Goal: Information Seeking & Learning: Check status

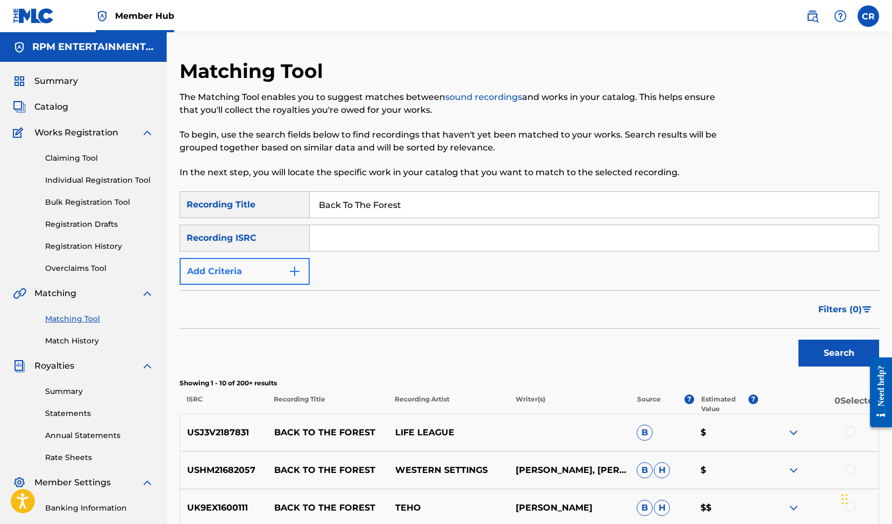
click at [297, 271] on img "Search Form" at bounding box center [294, 271] width 13 height 13
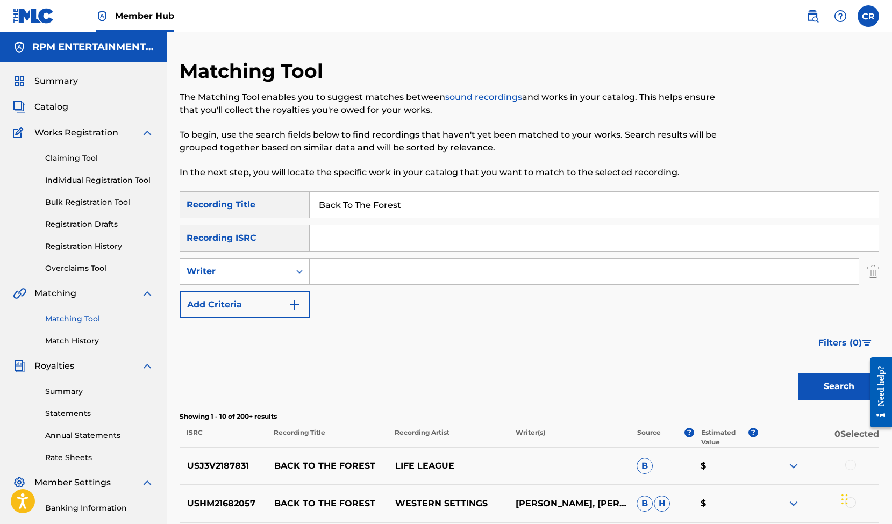
click at [348, 272] on input "Search Form" at bounding box center [584, 272] width 549 height 26
type input "[PERSON_NAME]"
click at [827, 386] on button "Search" at bounding box center [839, 386] width 81 height 27
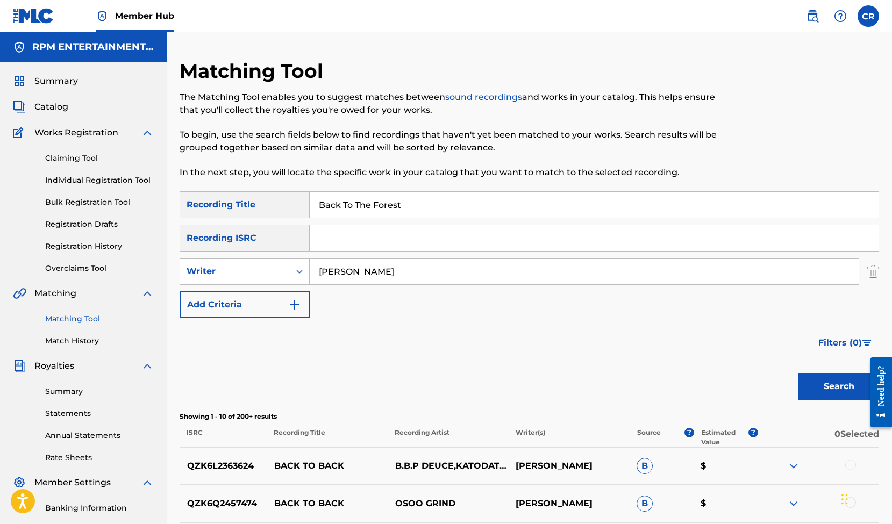
drag, startPoint x: 421, startPoint y: 205, endPoint x: 268, endPoint y: 191, distance: 153.4
click at [268, 191] on div "SearchWithCriteria3ea7e14a-ab1f-4e4d-8b68-acb67b702ad4 Recording Title Back To …" at bounding box center [530, 204] width 700 height 27
type input "100 Full Moons"
click at [835, 388] on button "Search" at bounding box center [839, 386] width 81 height 27
drag, startPoint x: 410, startPoint y: 207, endPoint x: 237, endPoint y: 201, distance: 172.8
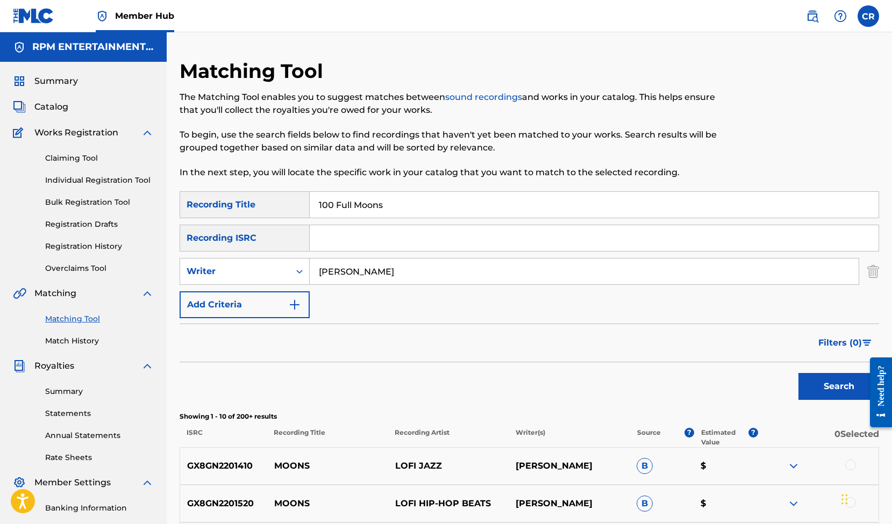
click at [237, 201] on div "SearchWithCriteria3ea7e14a-ab1f-4e4d-8b68-acb67b702ad4 Recording Title 100 Full…" at bounding box center [530, 204] width 700 height 27
type input "A Taste Of [DATE]"
click at [826, 379] on button "Search" at bounding box center [839, 386] width 81 height 27
drag, startPoint x: 427, startPoint y: 206, endPoint x: 279, endPoint y: 198, distance: 148.1
click at [279, 198] on div "SearchWithCriteria3ea7e14a-ab1f-4e4d-8b68-acb67b702ad4 Recording Title A Taste …" at bounding box center [530, 204] width 700 height 27
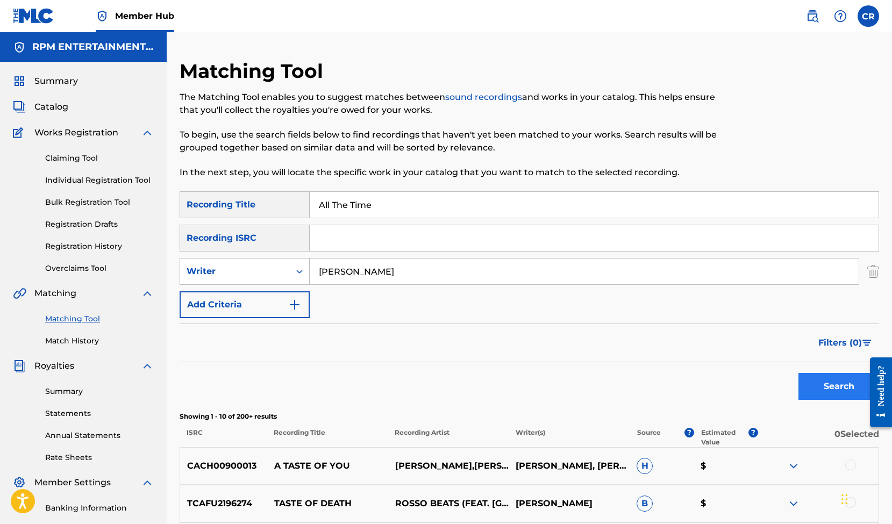
type input "All The Time"
click at [811, 380] on button "Search" at bounding box center [839, 386] width 81 height 27
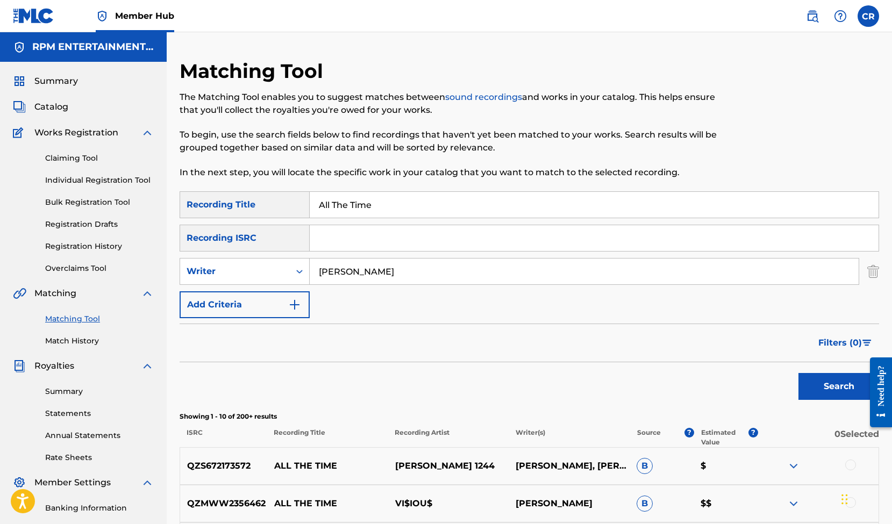
drag, startPoint x: 382, startPoint y: 203, endPoint x: 278, endPoint y: 197, distance: 104.0
click at [277, 197] on div "SearchWithCriteria3ea7e14a-ab1f-4e4d-8b68-acb67b702ad4 Recording Title All The …" at bounding box center [530, 204] width 700 height 27
type input "Darker Roads"
type input "Engvaldsen"
click at [837, 378] on button "Search" at bounding box center [839, 386] width 81 height 27
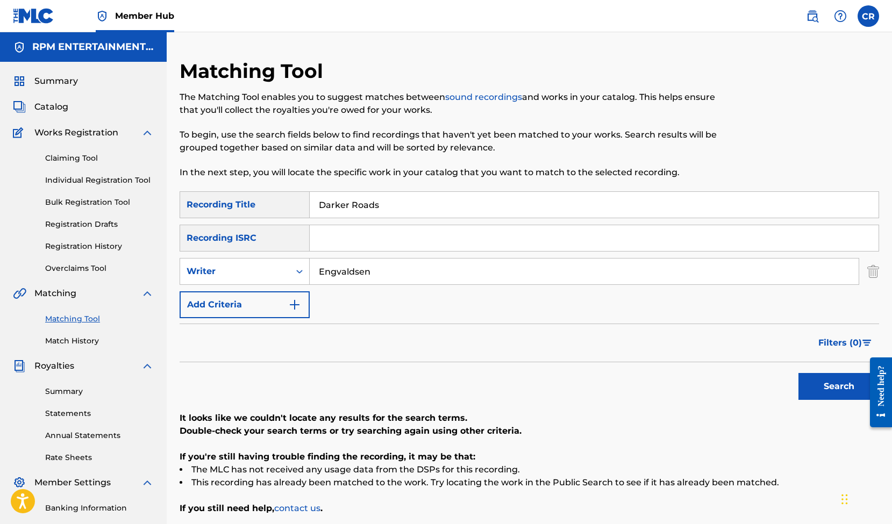
drag, startPoint x: 393, startPoint y: 206, endPoint x: 288, endPoint y: 195, distance: 104.9
click at [288, 195] on div "SearchWithCriteria3ea7e14a-ab1f-4e4d-8b68-acb67b702ad4 Recording Title Darker R…" at bounding box center [530, 204] width 700 height 27
type input "Don't Think I'll Stay"
type input "[PERSON_NAME]"
click at [821, 390] on button "Search" at bounding box center [839, 386] width 81 height 27
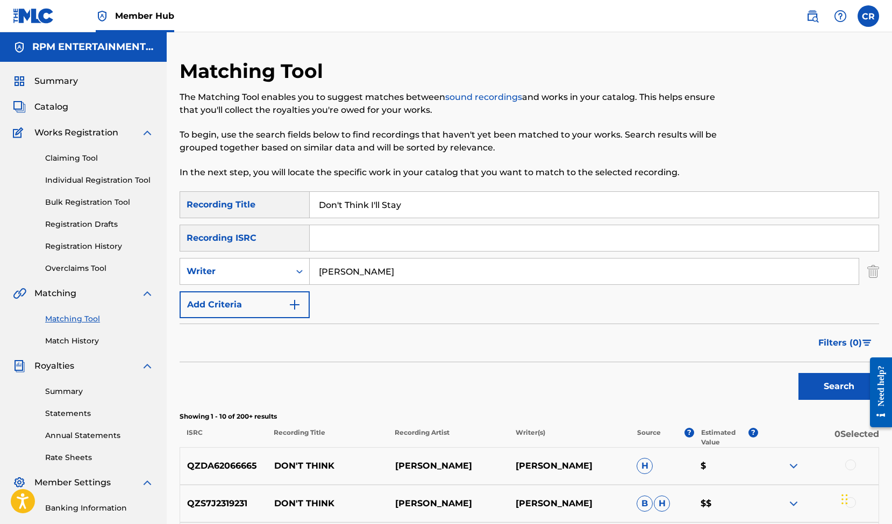
drag, startPoint x: 419, startPoint y: 206, endPoint x: 258, endPoint y: 197, distance: 161.1
click at [258, 197] on div "SearchWithCriteria3ea7e14a-ab1f-4e4d-8b68-acb67b702ad4 Recording Title Don't Th…" at bounding box center [530, 204] width 700 height 27
type input "Don't Turn Away"
click at [814, 379] on button "Search" at bounding box center [839, 386] width 81 height 27
drag, startPoint x: 407, startPoint y: 205, endPoint x: 262, endPoint y: 196, distance: 145.0
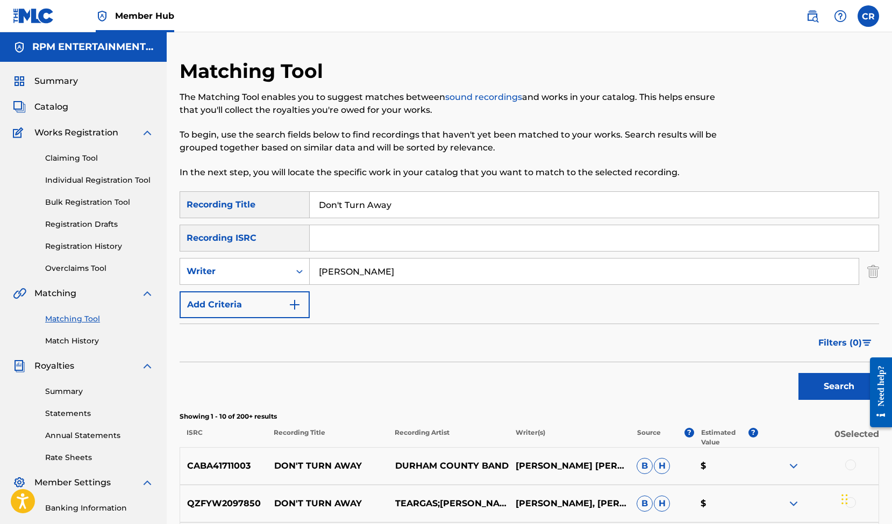
click at [262, 196] on div "SearchWithCriteria3ea7e14a-ab1f-4e4d-8b68-acb67b702ad4 Recording Title Don't Tu…" at bounding box center [530, 204] width 700 height 27
type input "Falling Rain"
click at [815, 389] on button "Search" at bounding box center [839, 386] width 81 height 27
drag, startPoint x: 409, startPoint y: 207, endPoint x: 258, endPoint y: 202, distance: 151.2
click at [258, 202] on div "SearchWithCriteria3ea7e14a-ab1f-4e4d-8b68-acb67b702ad4 Recording Title Falling …" at bounding box center [530, 204] width 700 height 27
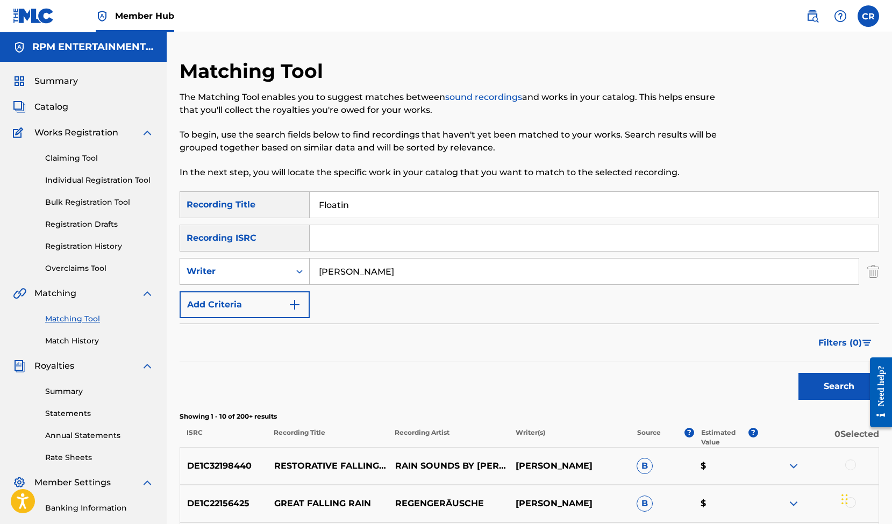
type input "Floatin"
type input "Engvaldsen"
click at [839, 387] on button "Search" at bounding box center [839, 386] width 81 height 27
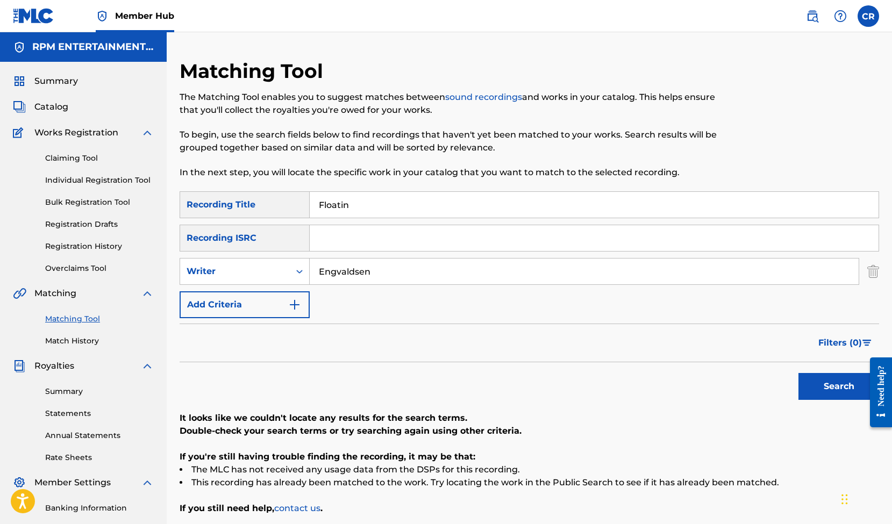
drag, startPoint x: 380, startPoint y: 205, endPoint x: 242, endPoint y: 203, distance: 138.2
click at [242, 203] on div "SearchWithCriteria3ea7e14a-ab1f-4e4d-8b68-acb67b702ad4 Recording Title Floatin" at bounding box center [530, 204] width 700 height 27
type input "Galaxy Of Love"
type input "[PERSON_NAME]"
click at [839, 387] on button "Search" at bounding box center [839, 386] width 81 height 27
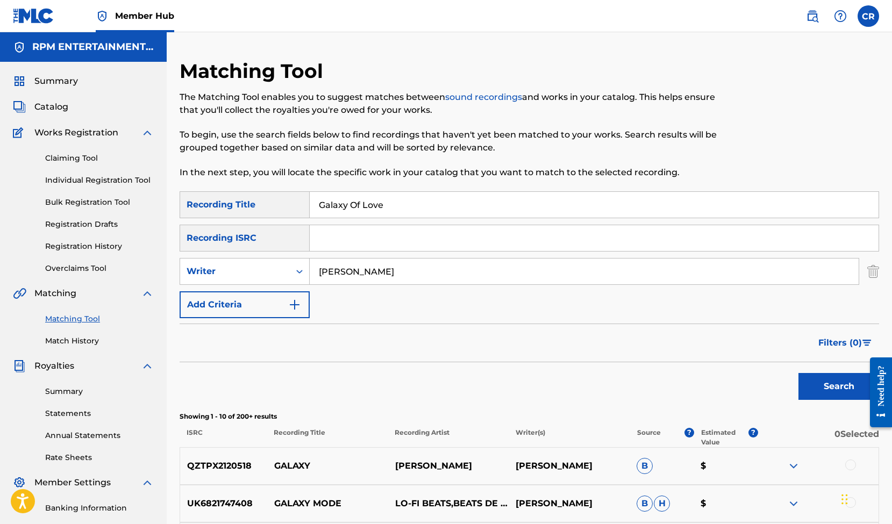
drag, startPoint x: 358, startPoint y: 205, endPoint x: 228, endPoint y: 205, distance: 130.2
click at [228, 205] on div "SearchWithCriteria3ea7e14a-ab1f-4e4d-8b68-acb67b702ad4 Recording Title Galaxy O…" at bounding box center [530, 204] width 700 height 27
type input "Good Boy"
click at [831, 383] on button "Search" at bounding box center [839, 386] width 81 height 27
drag, startPoint x: 381, startPoint y: 203, endPoint x: 238, endPoint y: 202, distance: 143.1
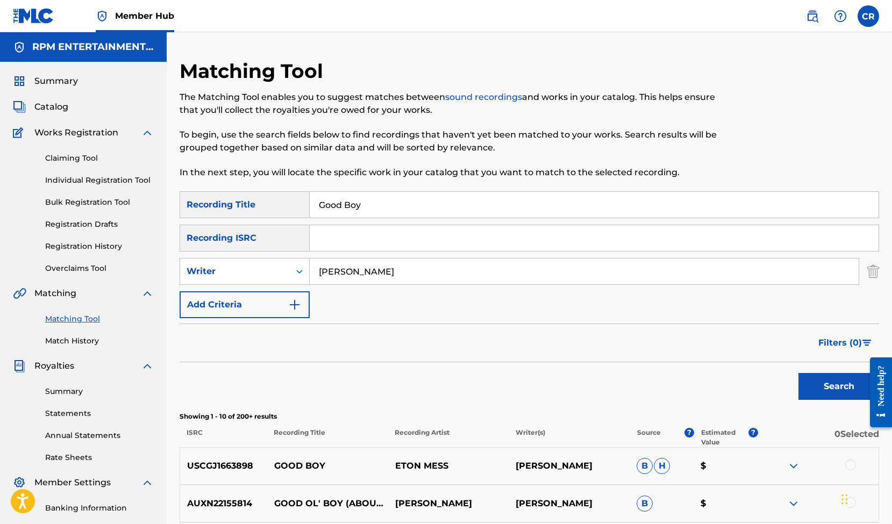
click at [238, 202] on div "SearchWithCriteria3ea7e14a-ab1f-4e4d-8b68-acb67b702ad4 Recording Title Good Boy" at bounding box center [530, 204] width 700 height 27
type input "Head My Way"
click at [842, 388] on button "Search" at bounding box center [839, 386] width 81 height 27
drag, startPoint x: 390, startPoint y: 207, endPoint x: 262, endPoint y: 197, distance: 128.3
click at [262, 197] on div "SearchWithCriteria3ea7e14a-ab1f-4e4d-8b68-acb67b702ad4 Recording Title Head My …" at bounding box center [530, 204] width 700 height 27
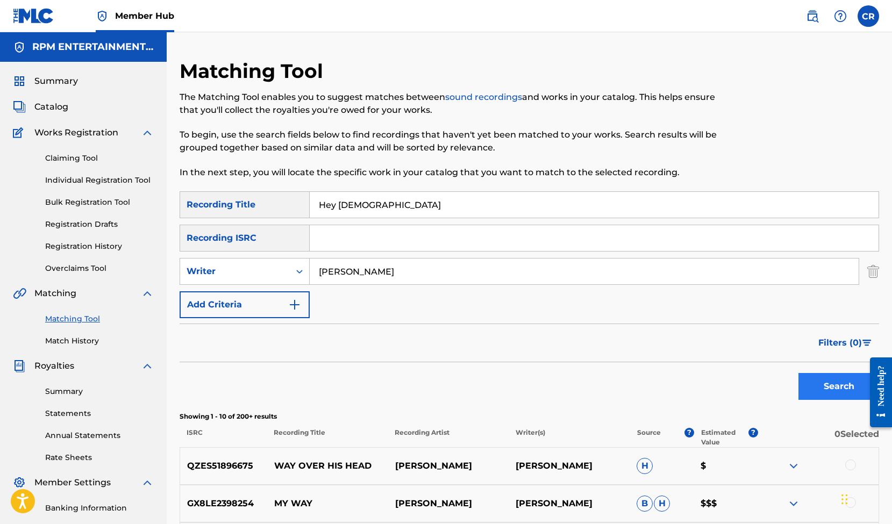
type input "Hey [DEMOGRAPHIC_DATA]"
click at [826, 381] on button "Search" at bounding box center [839, 386] width 81 height 27
drag, startPoint x: 377, startPoint y: 204, endPoint x: 237, endPoint y: 197, distance: 139.5
click at [237, 197] on div "SearchWithCriteria3ea7e14a-ab1f-4e4d-8b68-acb67b702ad4 Recording Title Hey [DEM…" at bounding box center [530, 204] width 700 height 27
type input "Jalapeno Bread"
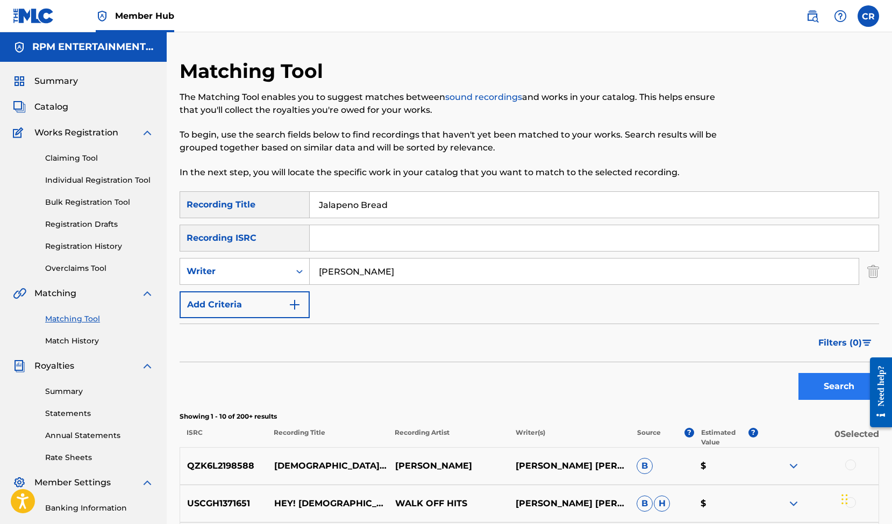
click at [837, 378] on button "Search" at bounding box center [839, 386] width 81 height 27
drag, startPoint x: 399, startPoint y: 204, endPoint x: 271, endPoint y: 201, distance: 127.5
click at [271, 201] on div "SearchWithCriteria3ea7e14a-ab1f-4e4d-8b68-acb67b702ad4 Recording Title Jalapeno…" at bounding box center [530, 204] width 700 height 27
type input "[US_STATE] Groove"
click at [839, 387] on button "Search" at bounding box center [839, 386] width 81 height 27
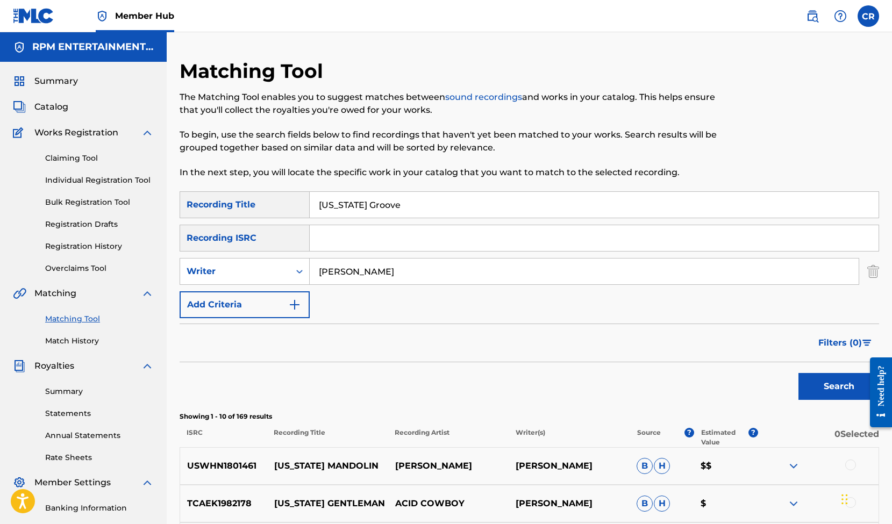
drag, startPoint x: 432, startPoint y: 204, endPoint x: 267, endPoint y: 202, distance: 164.6
click at [267, 202] on div "SearchWithCriteria3ea7e14a-ab1f-4e4d-8b68-acb67b702ad4 Recording Title [US_STAT…" at bounding box center [530, 204] width 700 height 27
type input "Little Bit Older"
click at [811, 385] on button "Search" at bounding box center [839, 386] width 81 height 27
drag, startPoint x: 424, startPoint y: 208, endPoint x: 254, endPoint y: 189, distance: 171.1
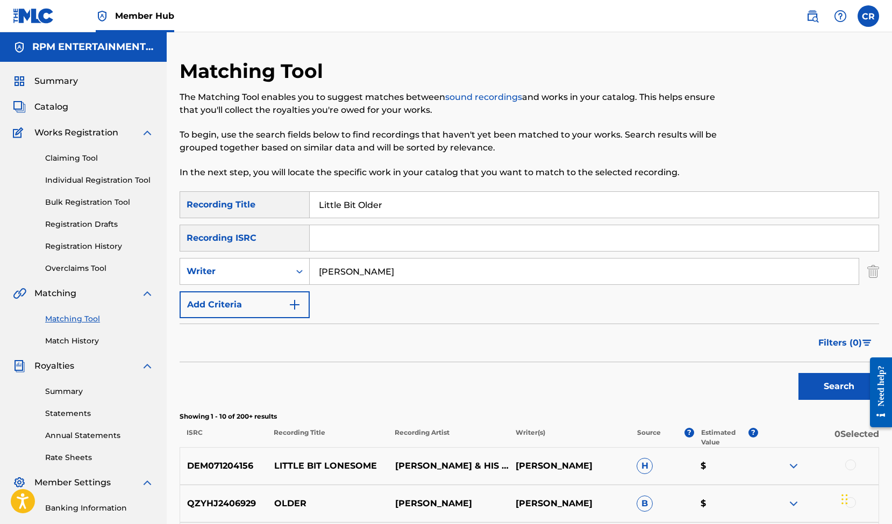
click at [254, 189] on div "Matching Tool The Matching Tool enables you to suggest matches between sound re…" at bounding box center [530, 482] width 700 height 846
type input "Marshmellow Blues"
click at [839, 387] on button "Search" at bounding box center [839, 386] width 81 height 27
drag, startPoint x: 370, startPoint y: 201, endPoint x: 275, endPoint y: 193, distance: 94.5
click at [275, 193] on div "SearchWithCriteria3ea7e14a-ab1f-4e4d-8b68-acb67b702ad4 Recording Title Marshmel…" at bounding box center [530, 204] width 700 height 27
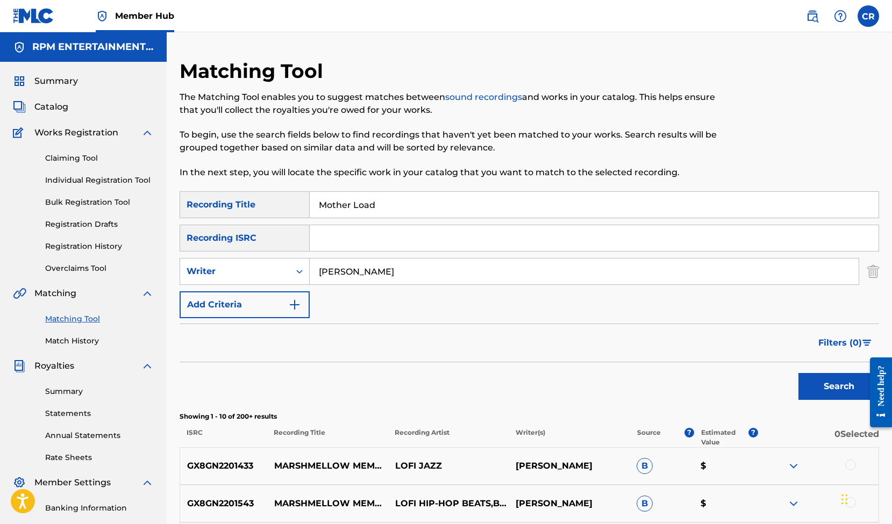
type input "Mother Load"
click at [839, 387] on button "Search" at bounding box center [839, 386] width 81 height 27
drag, startPoint x: 387, startPoint y: 207, endPoint x: 274, endPoint y: 196, distance: 114.0
click at [272, 196] on div "SearchWithCriteria3ea7e14a-ab1f-4e4d-8b68-acb67b702ad4 Recording Title Mother L…" at bounding box center [530, 204] width 700 height 27
type input "My Soul"
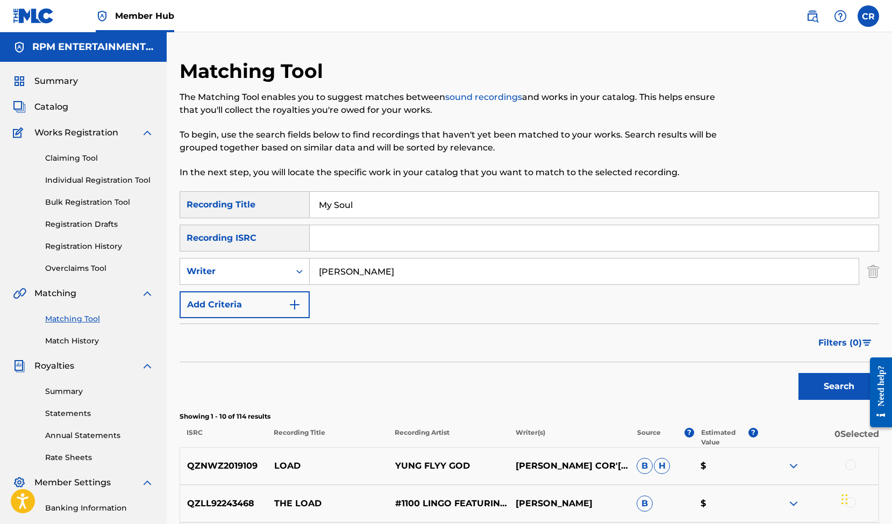
click at [839, 387] on button "Search" at bounding box center [839, 386] width 81 height 27
drag, startPoint x: 296, startPoint y: 197, endPoint x: 269, endPoint y: 195, distance: 26.4
click at [269, 195] on div "SearchWithCriteria3ea7e14a-ab1f-4e4d-8b68-acb67b702ad4 Recording Title My Soul" at bounding box center [530, 204] width 700 height 27
type input "Mystic Boom"
click at [839, 387] on button "Search" at bounding box center [839, 386] width 81 height 27
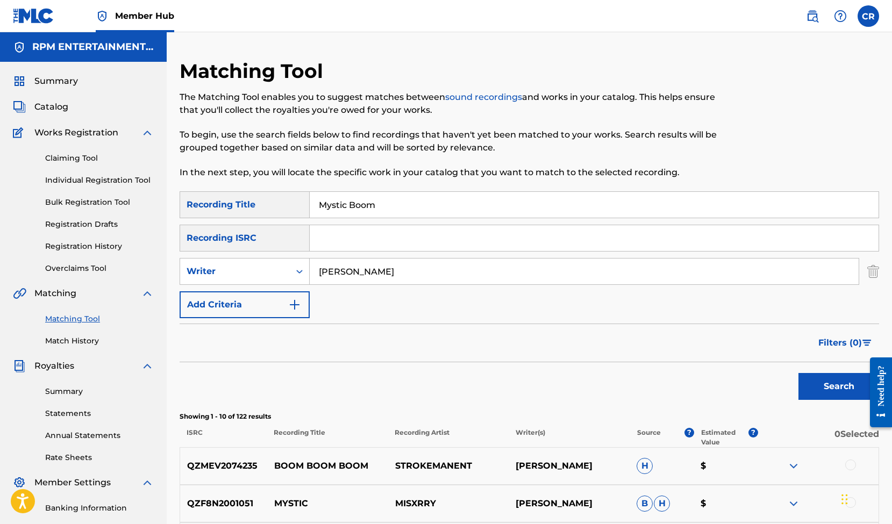
drag, startPoint x: 401, startPoint y: 201, endPoint x: 246, endPoint y: 191, distance: 155.2
click at [246, 191] on div "Matching Tool The Matching Tool enables you to suggest matches between sound re…" at bounding box center [530, 482] width 700 height 846
type input "N"
type input "Oceans Calling"
click at [839, 387] on button "Search" at bounding box center [839, 386] width 81 height 27
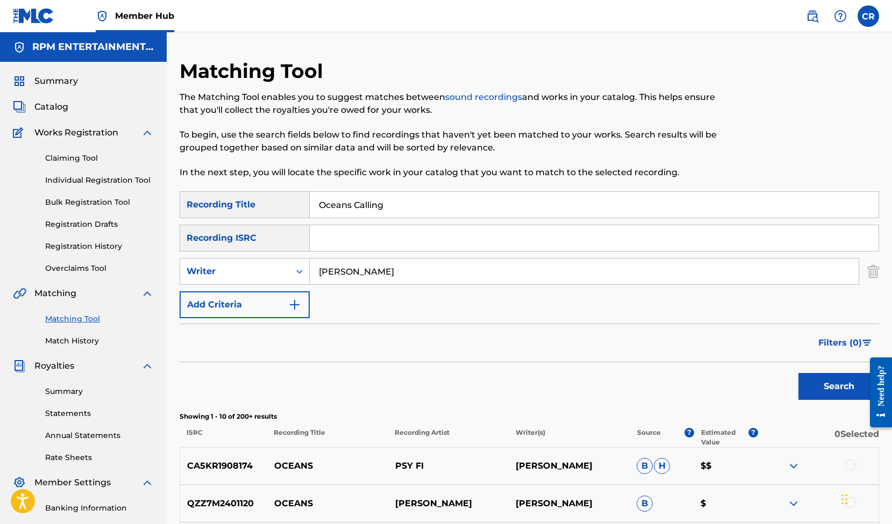
drag, startPoint x: 375, startPoint y: 203, endPoint x: 243, endPoint y: 201, distance: 131.8
click at [243, 201] on div "SearchWithCriteria3ea7e14a-ab1f-4e4d-8b68-acb67b702ad4 Recording Title Oceans C…" at bounding box center [530, 204] width 700 height 27
type input "Pass Line"
click at [839, 387] on button "Search" at bounding box center [839, 386] width 81 height 27
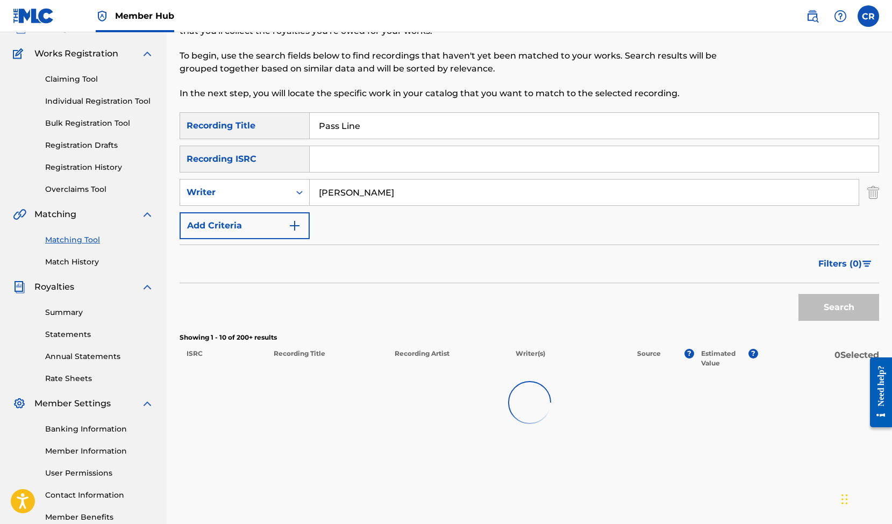
scroll to position [143, 0]
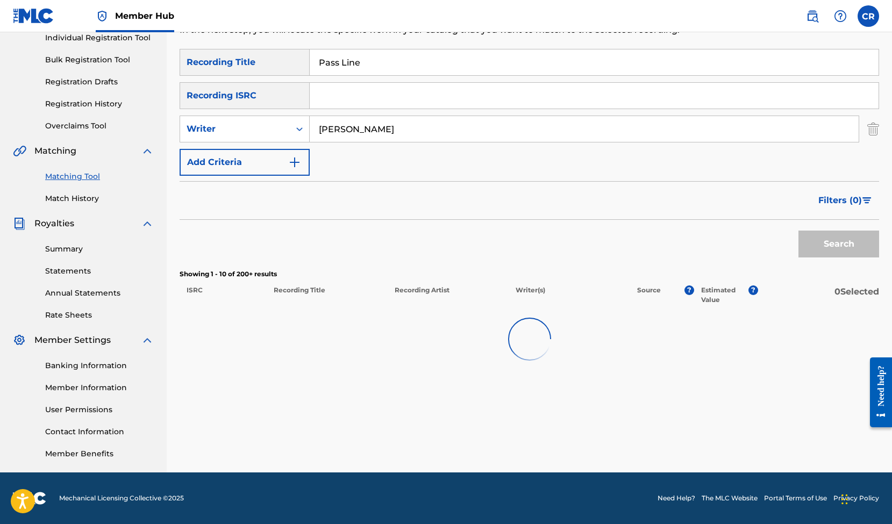
click at [446, 167] on div "SearchWithCriteria3ea7e14a-ab1f-4e4d-8b68-acb67b702ad4 Recording Title Pass Lin…" at bounding box center [530, 112] width 700 height 127
click at [70, 198] on link "Match History" at bounding box center [99, 198] width 109 height 11
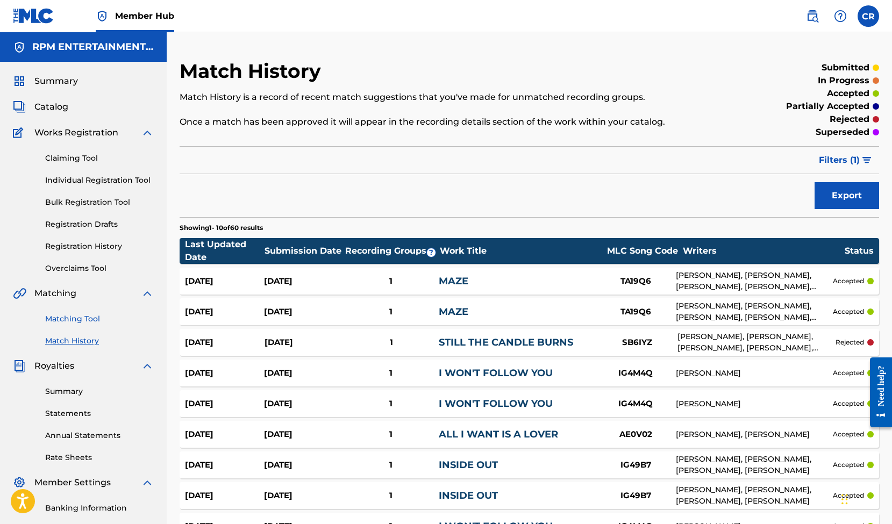
click at [80, 317] on link "Matching Tool" at bounding box center [99, 319] width 109 height 11
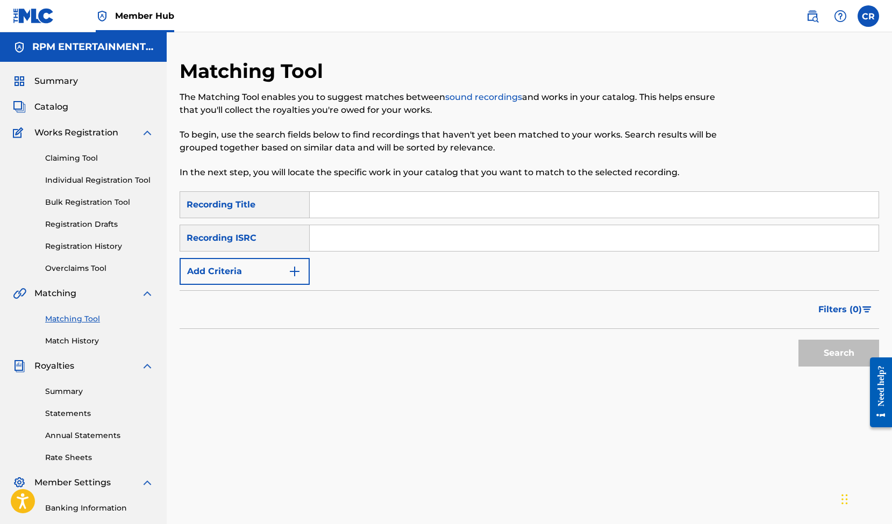
click at [349, 202] on input "Search Form" at bounding box center [594, 205] width 569 height 26
type input "Pass Line"
click at [292, 270] on img "Search Form" at bounding box center [294, 271] width 13 height 13
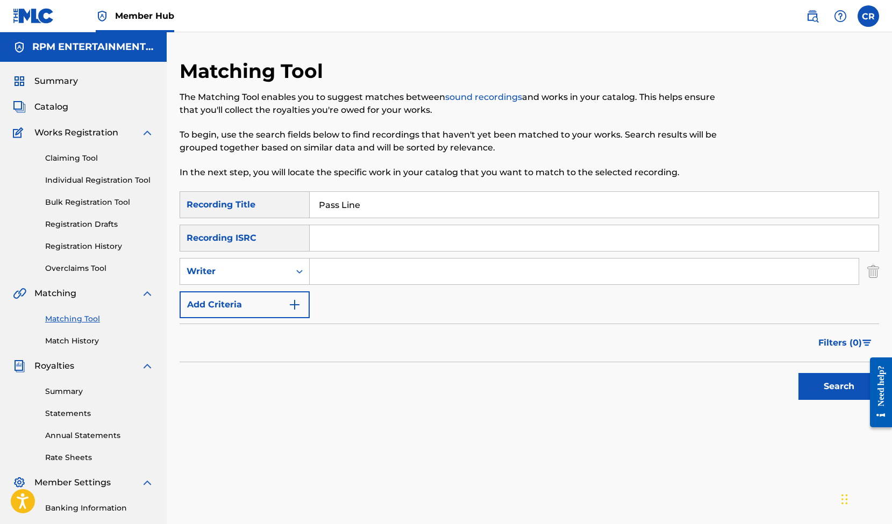
click at [356, 276] on input "Search Form" at bounding box center [584, 272] width 549 height 26
type input "[PERSON_NAME]"
click at [840, 389] on button "Search" at bounding box center [839, 386] width 81 height 27
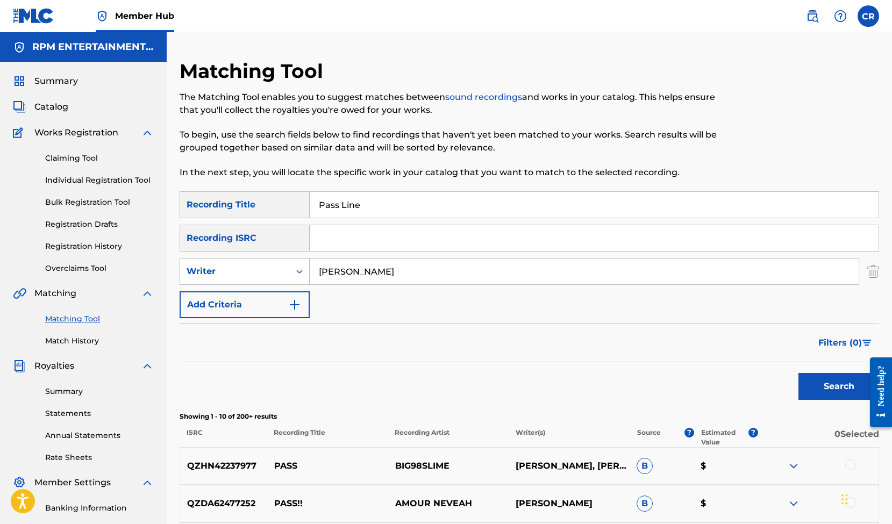
drag, startPoint x: 419, startPoint y: 212, endPoint x: 235, endPoint y: 196, distance: 185.2
click at [234, 196] on div "SearchWithCriteria3ea7e14a-ab1f-4e4d-8b68-acb67b702ad4 Recording Title Pass Line" at bounding box center [530, 204] width 700 height 27
type input "Restless"
click at [839, 387] on button "Search" at bounding box center [839, 386] width 81 height 27
drag, startPoint x: 385, startPoint y: 207, endPoint x: 263, endPoint y: 190, distance: 123.2
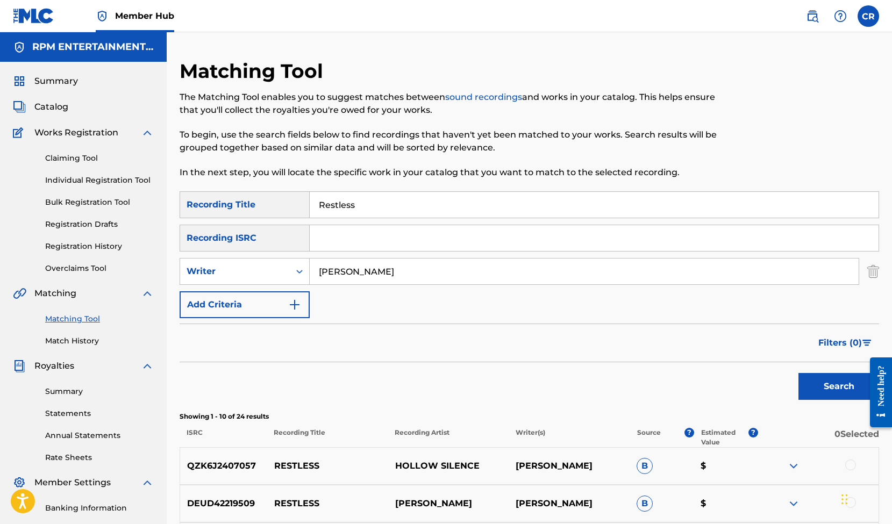
click at [263, 190] on div "Matching Tool The Matching Tool enables you to suggest matches between sound re…" at bounding box center [530, 482] width 700 height 846
type input "StarBright"
click at [839, 387] on button "Search" at bounding box center [839, 386] width 81 height 27
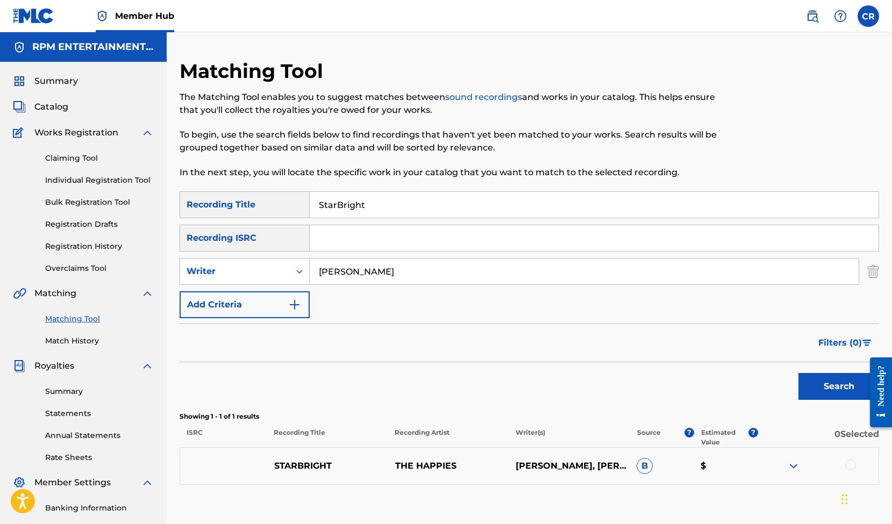
drag, startPoint x: 382, startPoint y: 208, endPoint x: 267, endPoint y: 196, distance: 116.3
click at [267, 196] on div "SearchWithCriteria3ea7e14a-ab1f-4e4d-8b68-acb67b702ad4 Recording Title StarBrig…" at bounding box center [530, 204] width 700 height 27
type input "Taking My Last Shot"
click at [839, 387] on button "Search" at bounding box center [839, 386] width 81 height 27
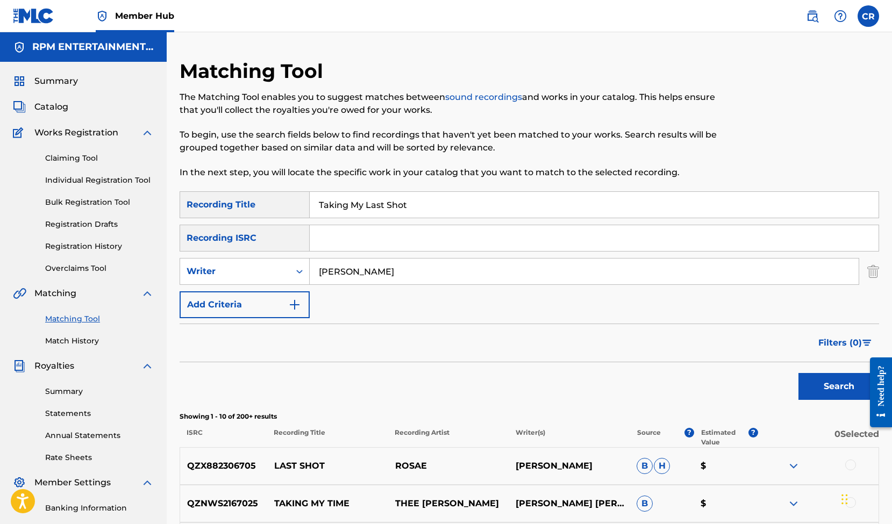
drag, startPoint x: 350, startPoint y: 200, endPoint x: 275, endPoint y: 196, distance: 75.4
click at [275, 196] on div "SearchWithCriteria3ea7e14a-ab1f-4e4d-8b68-acb67b702ad4 Recording Title Taking M…" at bounding box center [530, 204] width 700 height 27
type input "Thankful"
click at [839, 387] on button "Search" at bounding box center [839, 386] width 81 height 27
drag, startPoint x: 377, startPoint y: 203, endPoint x: 247, endPoint y: 203, distance: 129.6
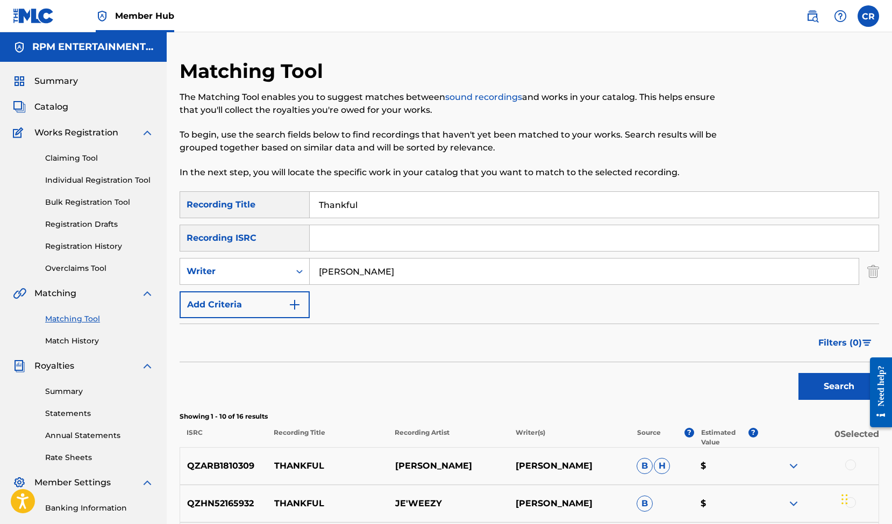
click at [247, 203] on div "SearchWithCriteria3ea7e14a-ab1f-4e4d-8b68-acb67b702ad4 Recording Title Thankful" at bounding box center [530, 204] width 700 height 27
type input "Touch Down"
click at [839, 387] on button "Search" at bounding box center [839, 386] width 81 height 27
drag, startPoint x: 398, startPoint y: 210, endPoint x: 261, endPoint y: 201, distance: 137.5
click at [261, 201] on div "SearchWithCriteria3ea7e14a-ab1f-4e4d-8b68-acb67b702ad4 Recording Title Touch Do…" at bounding box center [530, 204] width 700 height 27
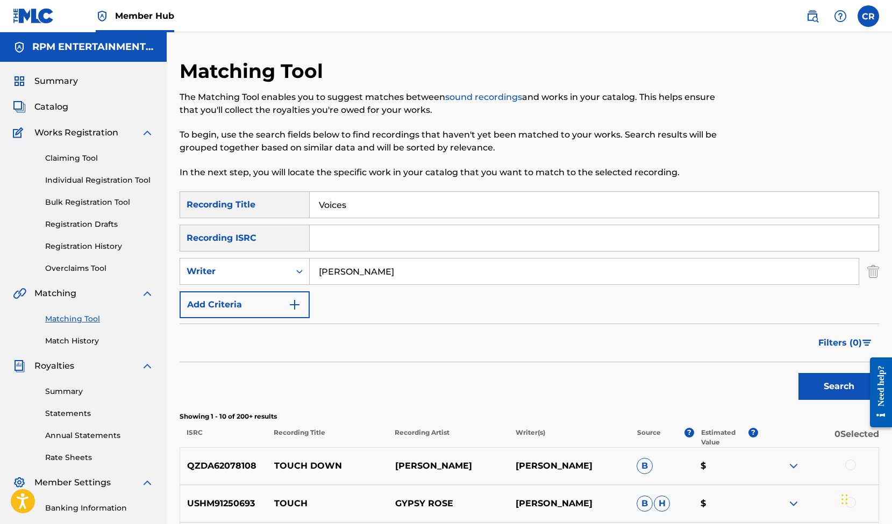
click at [839, 387] on button "Search" at bounding box center [839, 386] width 81 height 27
type input "Voices Tug"
click at [839, 387] on button "Search" at bounding box center [839, 386] width 81 height 27
drag, startPoint x: 382, startPoint y: 205, endPoint x: 278, endPoint y: 201, distance: 105.0
click at [278, 201] on div "SearchWithCriteria3ea7e14a-ab1f-4e4d-8b68-acb67b702ad4 Recording Title Voices T…" at bounding box center [530, 204] width 700 height 27
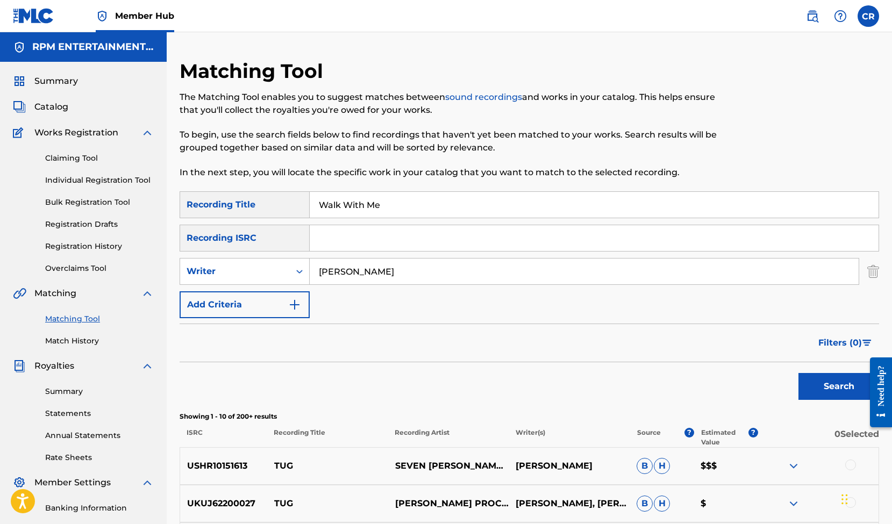
type input "Walk With Me"
click at [839, 387] on button "Search" at bounding box center [839, 386] width 81 height 27
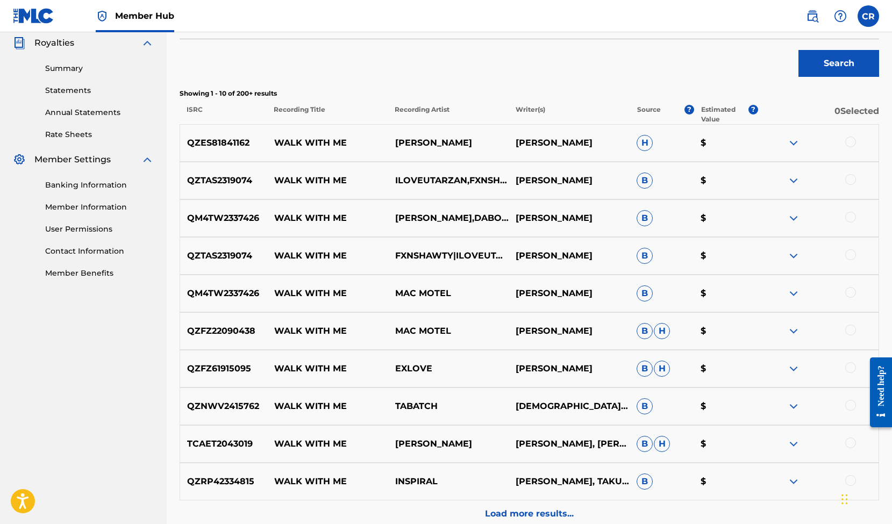
scroll to position [388, 0]
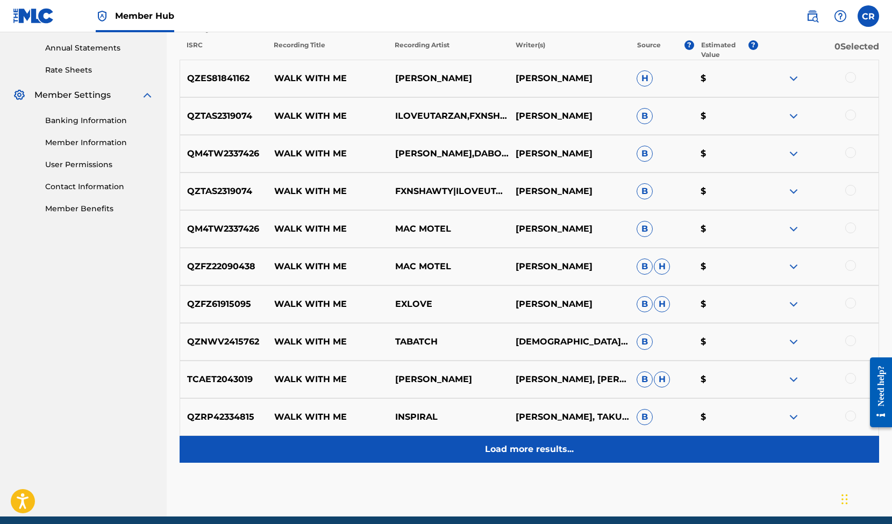
click at [510, 453] on p "Load more results..." at bounding box center [529, 449] width 89 height 13
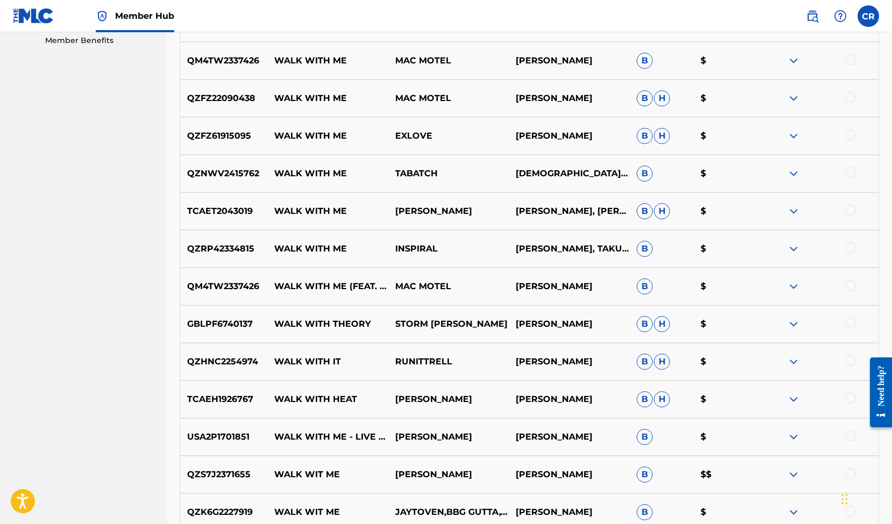
scroll to position [0, 0]
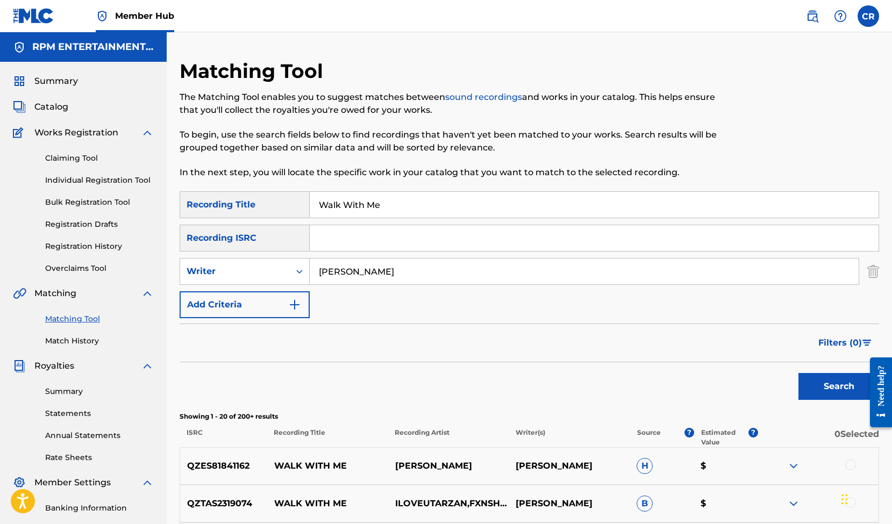
drag, startPoint x: 427, startPoint y: 205, endPoint x: 213, endPoint y: 203, distance: 213.6
click at [213, 203] on div "SearchWithCriteria3ea7e14a-ab1f-4e4d-8b68-acb67b702ad4 Recording Title Walk Wit…" at bounding box center [530, 204] width 700 height 27
type input "We Played"
click at [839, 387] on button "Search" at bounding box center [839, 386] width 81 height 27
drag, startPoint x: 321, startPoint y: 201, endPoint x: 260, endPoint y: 199, distance: 60.8
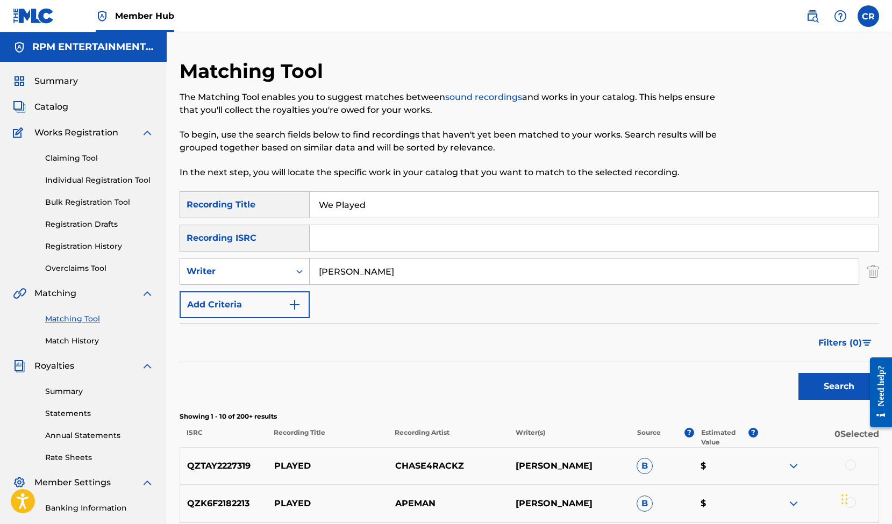
click at [260, 199] on div "SearchWithCriteria3ea7e14a-ab1f-4e4d-8b68-acb67b702ad4 Recording Title We Played" at bounding box center [530, 204] width 700 height 27
type input "What Would [DEMOGRAPHIC_DATA] Do"
click at [839, 387] on button "Search" at bounding box center [839, 386] width 81 height 27
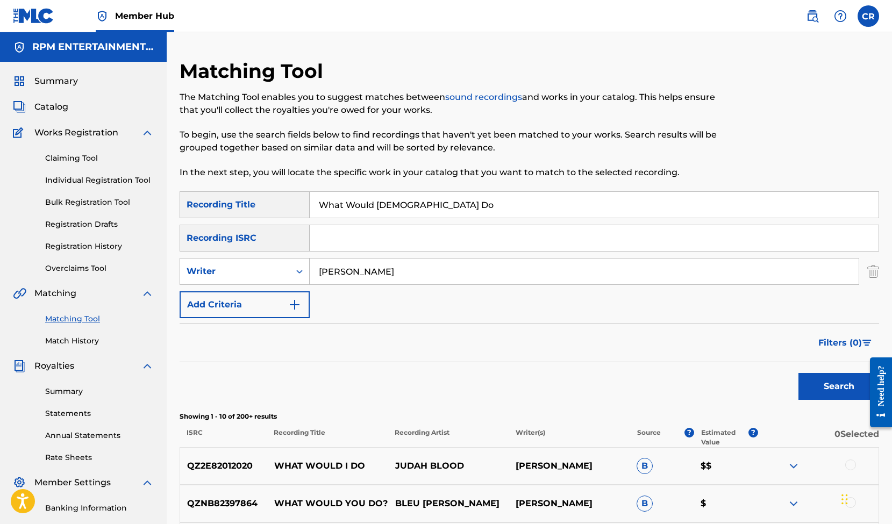
drag, startPoint x: 298, startPoint y: 196, endPoint x: 284, endPoint y: 196, distance: 14.0
click at [284, 196] on div "SearchWithCriteria3ea7e14a-ab1f-4e4d-8b68-acb67b702ad4 Recording Title What Wou…" at bounding box center [530, 204] width 700 height 27
type input "When I Was Young"
click at [839, 387] on button "Search" at bounding box center [839, 386] width 81 height 27
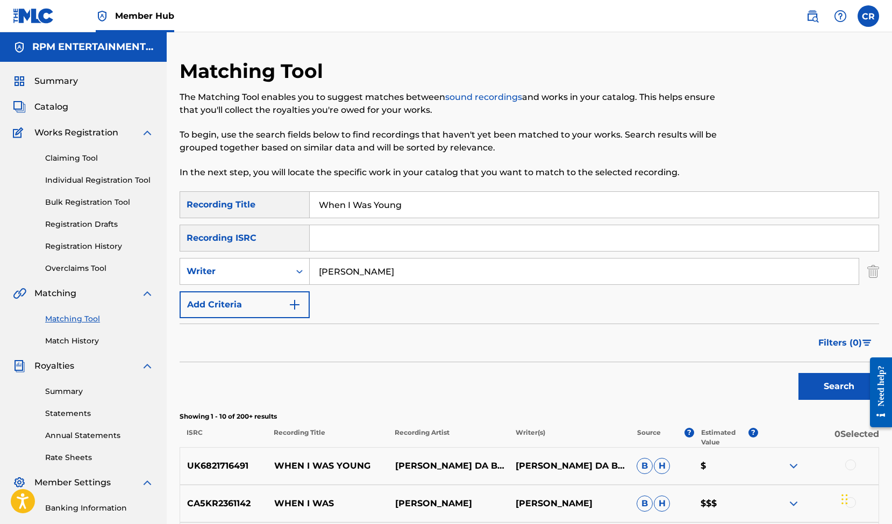
drag, startPoint x: 416, startPoint y: 206, endPoint x: 274, endPoint y: 205, distance: 142.0
click at [274, 205] on div "SearchWithCriteria3ea7e14a-ab1f-4e4d-8b68-acb67b702ad4 Recording Title When I W…" at bounding box center [530, 204] width 700 height 27
drag, startPoint x: 275, startPoint y: 205, endPoint x: 378, endPoint y: 203, distance: 103.3
click at [378, 203] on input "Whiskey And ice cream" at bounding box center [594, 205] width 569 height 26
drag, startPoint x: 423, startPoint y: 204, endPoint x: 379, endPoint y: 203, distance: 43.6
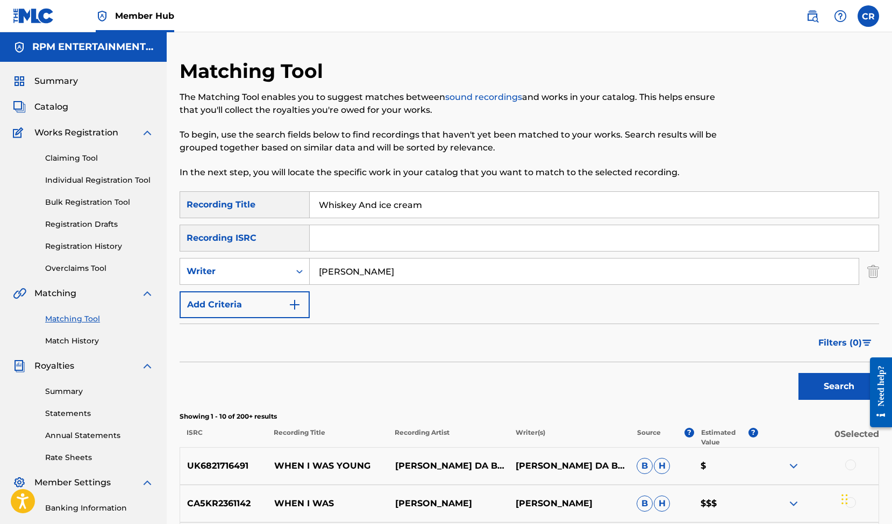
click at [379, 203] on input "Whiskey And ice cream" at bounding box center [594, 205] width 569 height 26
type input "Whiskey And Ice"
click at [821, 382] on button "Search" at bounding box center [839, 386] width 81 height 27
drag, startPoint x: 420, startPoint y: 203, endPoint x: 294, endPoint y: 195, distance: 126.1
click at [294, 195] on div "SearchWithCriteria3ea7e14a-ab1f-4e4d-8b68-acb67b702ad4 Recording Title Whiskey …" at bounding box center [530, 204] width 700 height 27
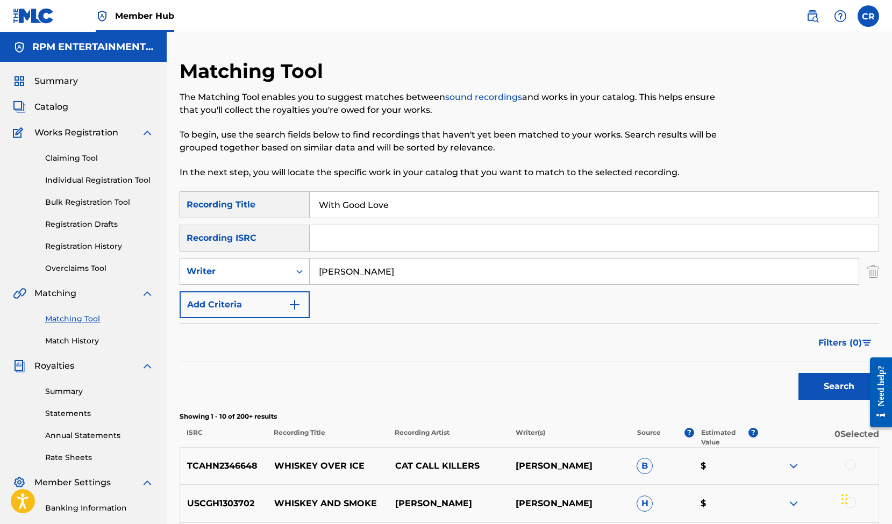
click at [839, 387] on button "Search" at bounding box center [839, 386] width 81 height 27
click at [413, 201] on input "With Good Love" at bounding box center [594, 205] width 569 height 26
drag, startPoint x: 424, startPoint y: 205, endPoint x: 266, endPoint y: 197, distance: 157.8
click at [266, 197] on div "SearchWithCriteria3ea7e14a-ab1f-4e4d-8b68-acb67b702ad4 Recording Title With Goo…" at bounding box center [530, 204] width 700 height 27
click at [839, 387] on button "Search" at bounding box center [839, 386] width 81 height 27
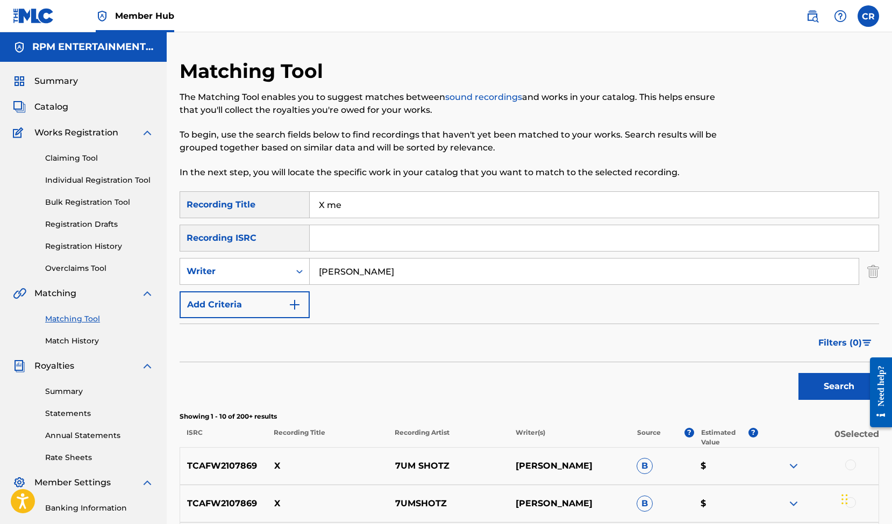
click at [323, 204] on input "X me" at bounding box center [594, 205] width 569 height 26
click at [839, 387] on button "Search" at bounding box center [839, 386] width 81 height 27
drag, startPoint x: 367, startPoint y: 207, endPoint x: 285, endPoint y: 201, distance: 82.5
click at [285, 201] on div "SearchWithCriteria3ea7e14a-ab1f-4e4d-8b68-acb67b702ad4 Recording Title X'd me" at bounding box center [530, 204] width 700 height 27
type input "You're Always There"
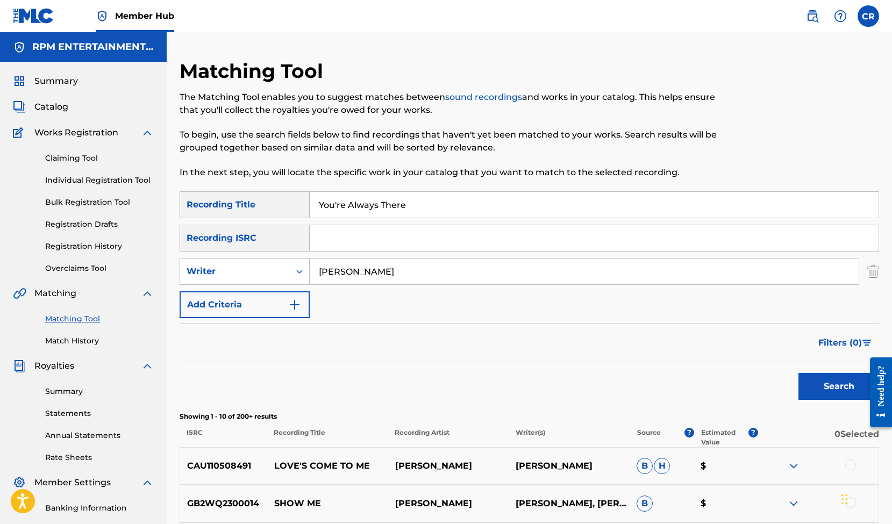
click at [839, 387] on button "Search" at bounding box center [839, 386] width 81 height 27
drag, startPoint x: 350, startPoint y: 273, endPoint x: 306, endPoint y: 268, distance: 44.3
click at [306, 268] on div "SearchWithCriteriafb0320fe-9d83-4551-85bf-d2b1447974b7 Writer [PERSON_NAME]" at bounding box center [530, 271] width 700 height 27
type input "[PERSON_NAME]"
click at [839, 387] on button "Search" at bounding box center [839, 386] width 81 height 27
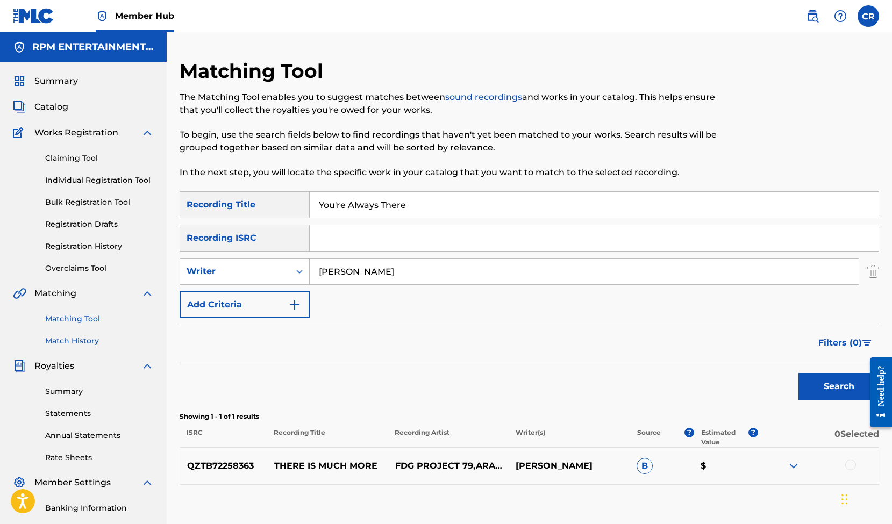
click at [74, 337] on link "Match History" at bounding box center [99, 341] width 109 height 11
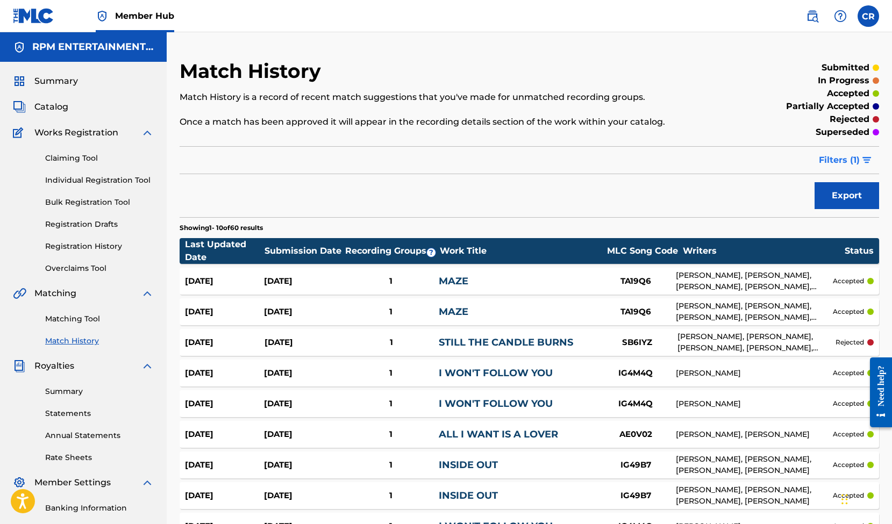
click at [864, 161] on img "submit" at bounding box center [867, 160] width 9 height 6
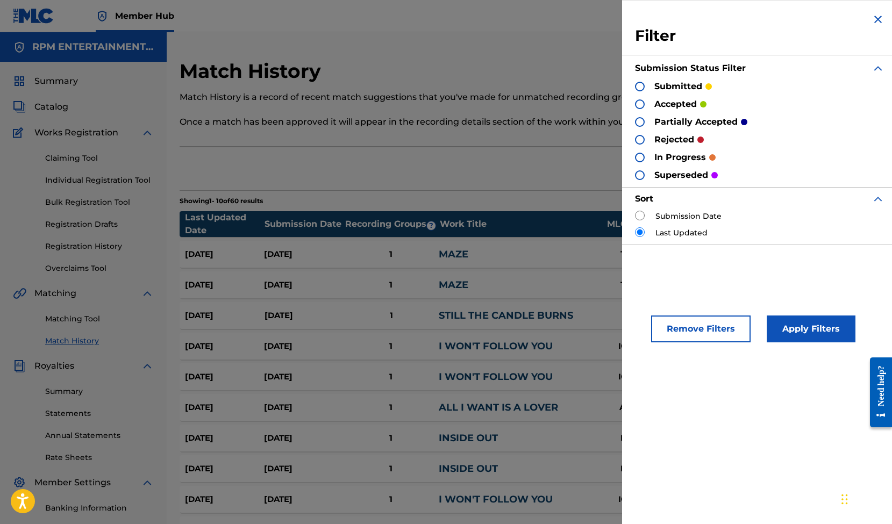
click at [874, 19] on img at bounding box center [878, 19] width 13 height 13
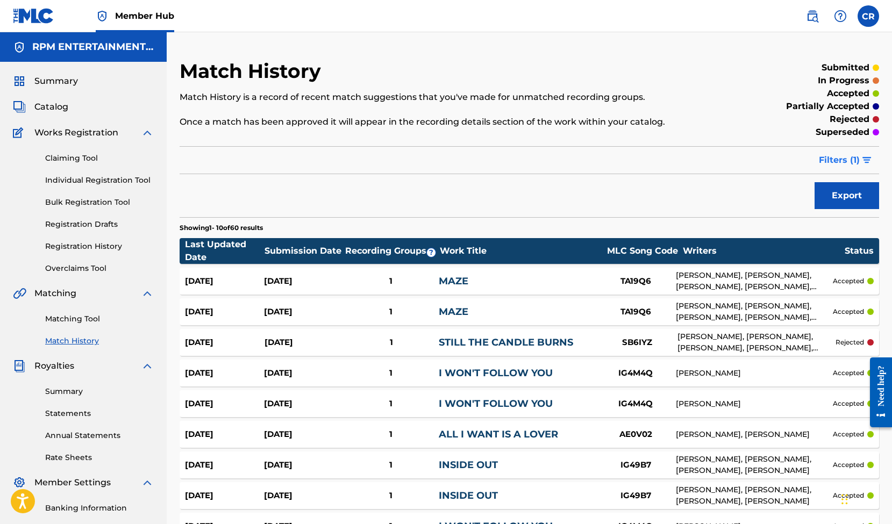
click at [864, 158] on img "submit" at bounding box center [867, 160] width 9 height 6
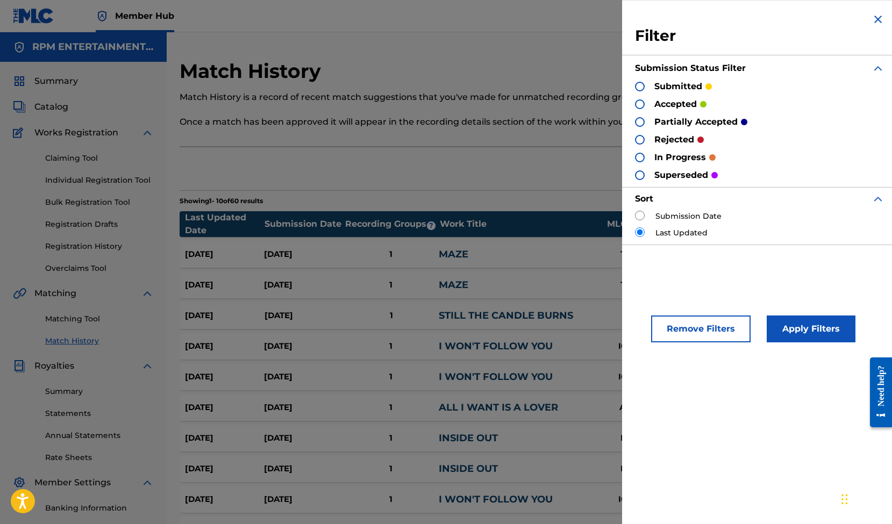
click at [640, 138] on div at bounding box center [640, 140] width 10 height 10
click at [832, 336] on button "Apply Filters" at bounding box center [811, 329] width 89 height 27
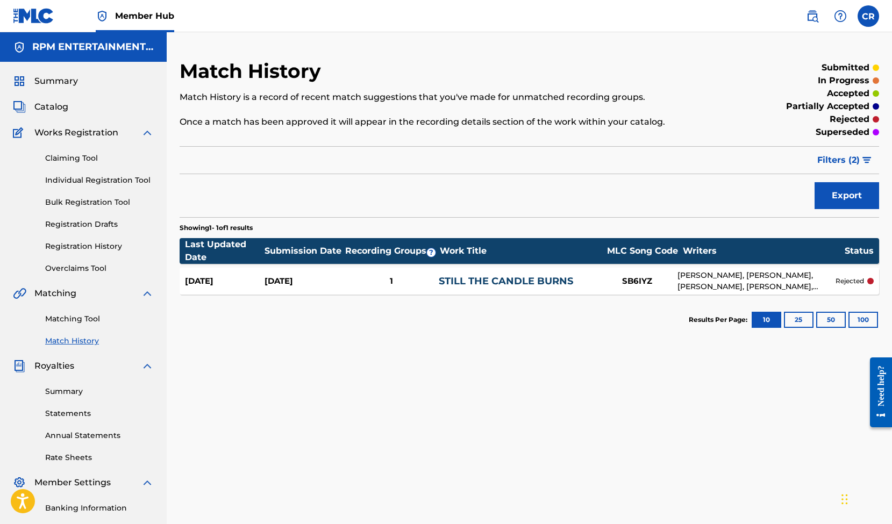
click at [856, 280] on p "rejected" at bounding box center [850, 281] width 29 height 10
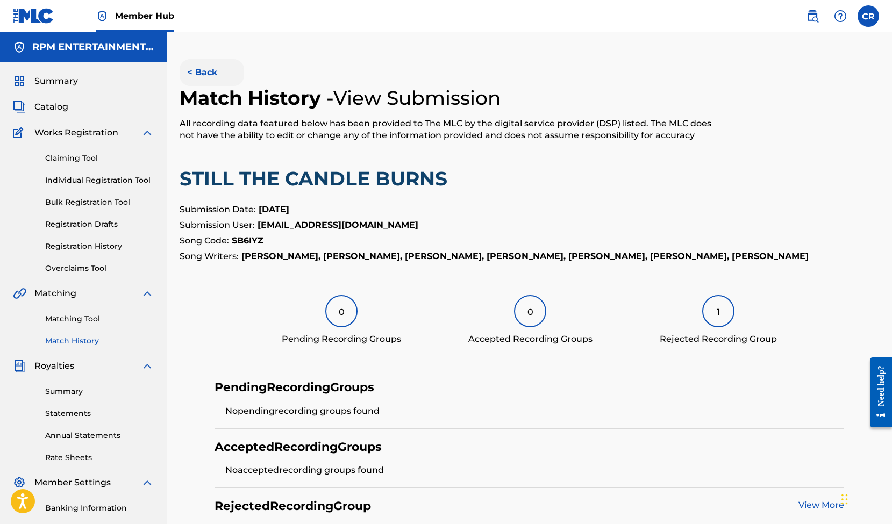
click at [209, 73] on button "< Back" at bounding box center [212, 72] width 65 height 27
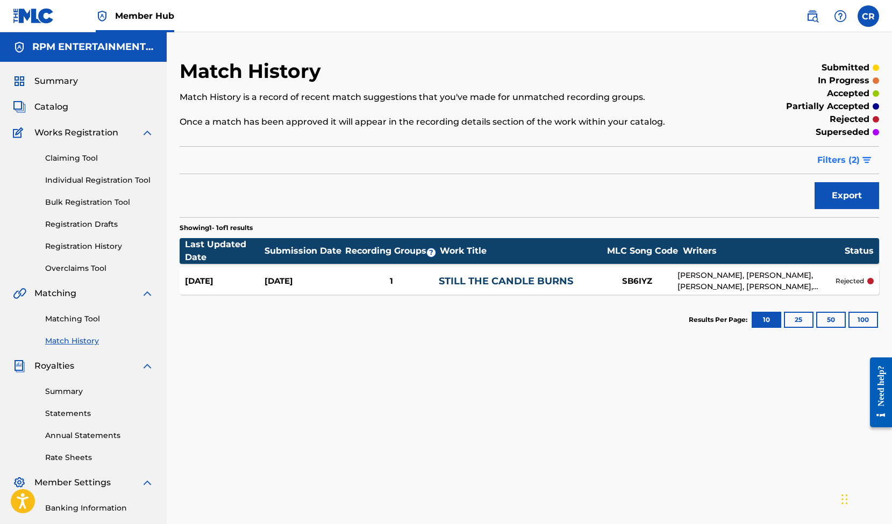
click at [865, 158] on img "submit" at bounding box center [867, 160] width 9 height 6
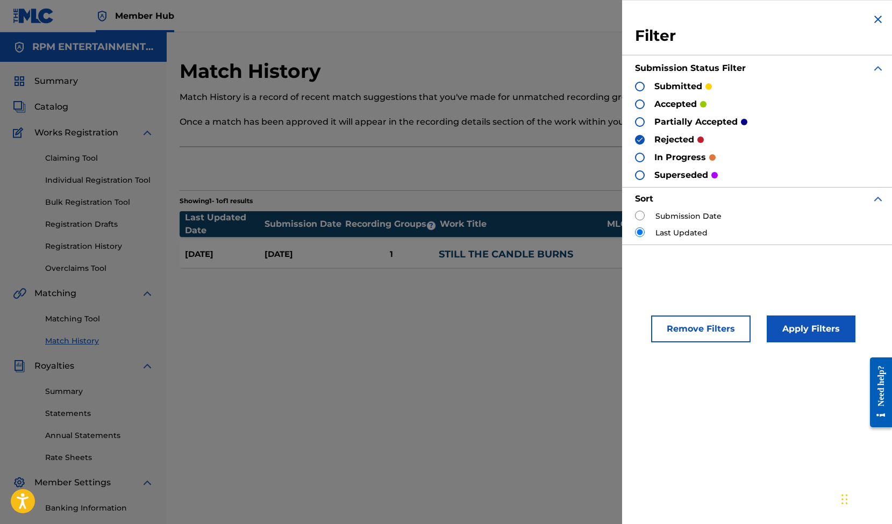
click at [644, 140] on div at bounding box center [640, 140] width 10 height 10
click at [641, 176] on div at bounding box center [640, 176] width 10 height 10
click at [641, 119] on div at bounding box center [640, 122] width 10 height 10
click at [821, 322] on button "Apply Filters" at bounding box center [811, 329] width 89 height 27
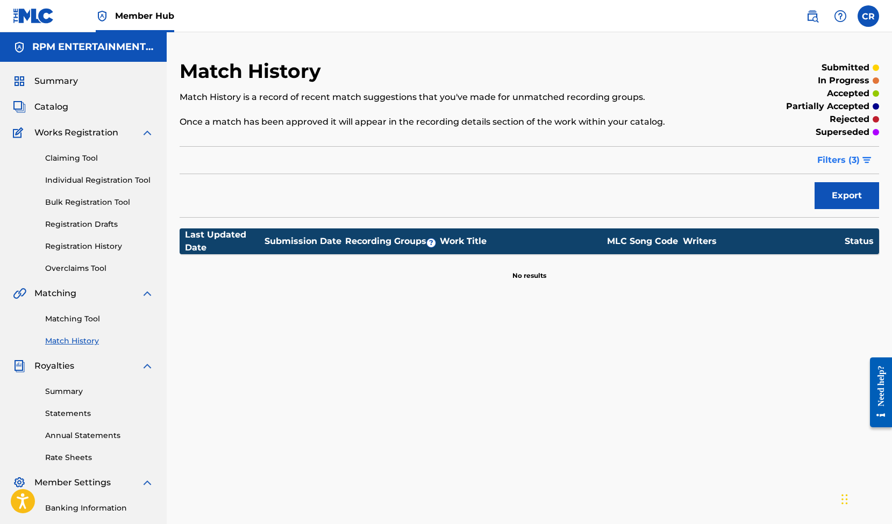
click at [863, 157] on img "submit" at bounding box center [867, 160] width 9 height 6
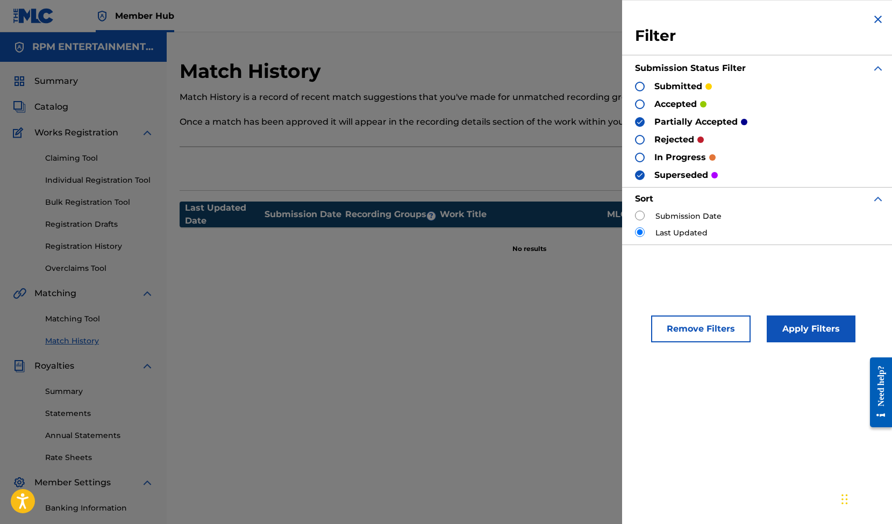
click at [642, 174] on img at bounding box center [640, 176] width 8 height 8
click at [641, 123] on img at bounding box center [640, 122] width 8 height 8
click at [807, 337] on button "Apply Filters" at bounding box center [811, 329] width 89 height 27
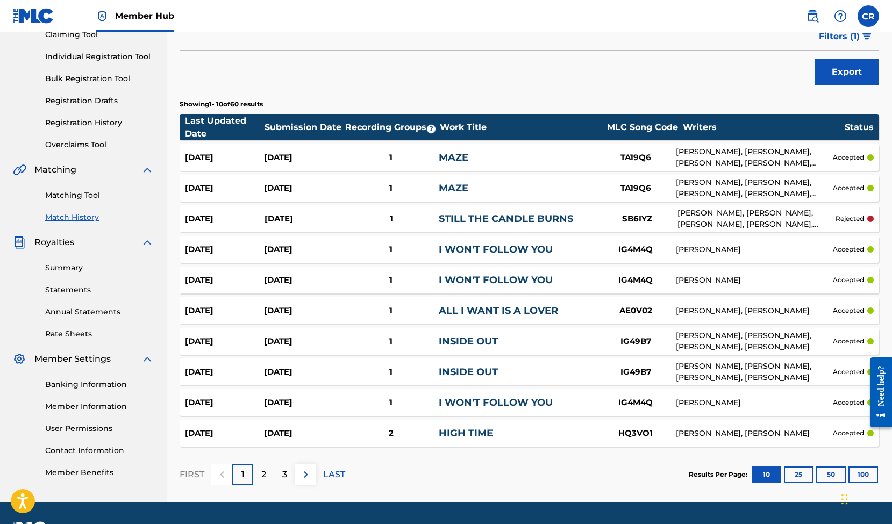
scroll to position [153, 0]
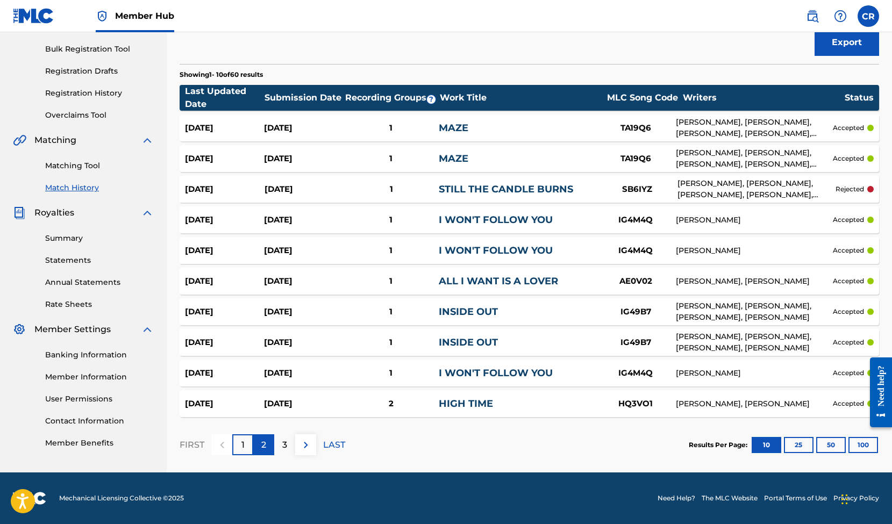
click at [263, 440] on p "2" at bounding box center [263, 445] width 5 height 13
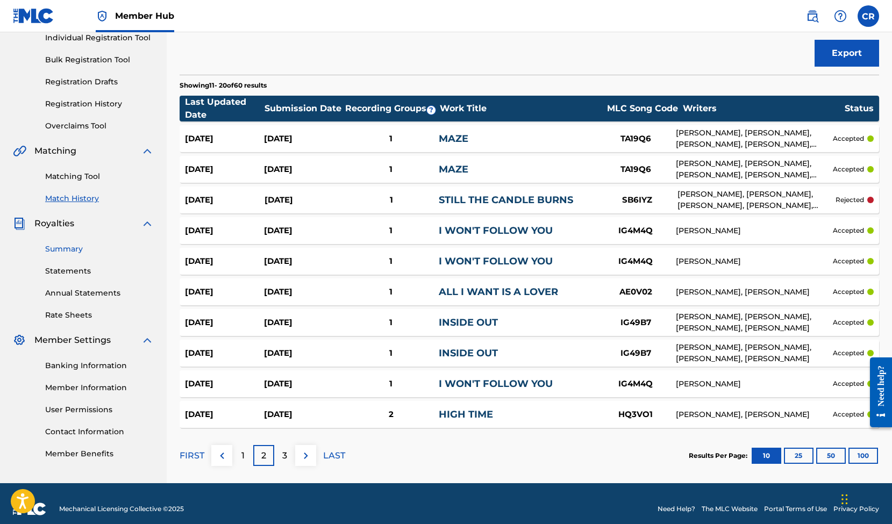
click at [63, 249] on link "Summary" at bounding box center [99, 249] width 109 height 11
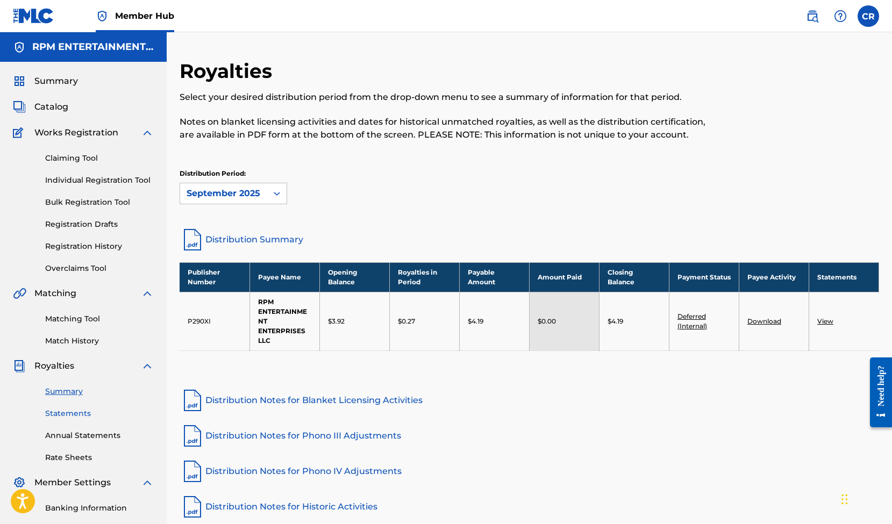
click at [75, 415] on link "Statements" at bounding box center [99, 413] width 109 height 11
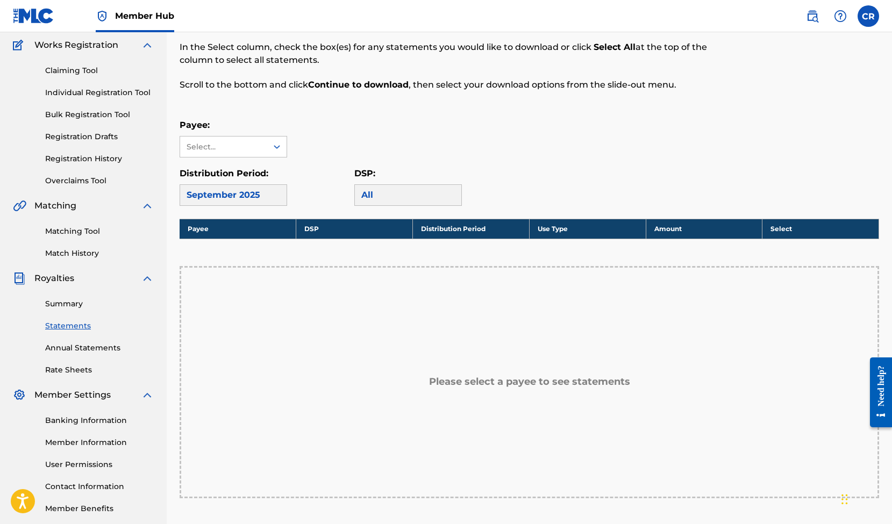
scroll to position [159, 0]
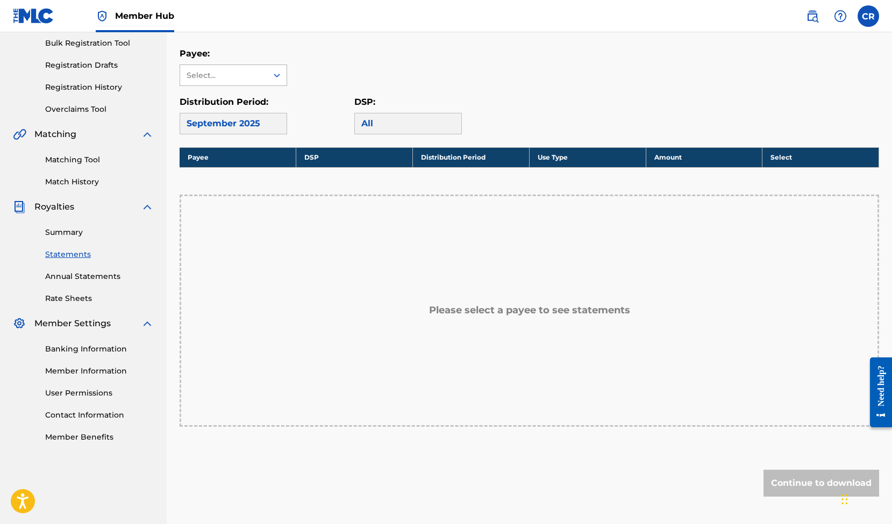
click at [279, 75] on icon at bounding box center [277, 76] width 6 height 4
click at [197, 96] on div "RPM ENTERTAINMENT ENTERPRISES LLC" at bounding box center [233, 112] width 107 height 53
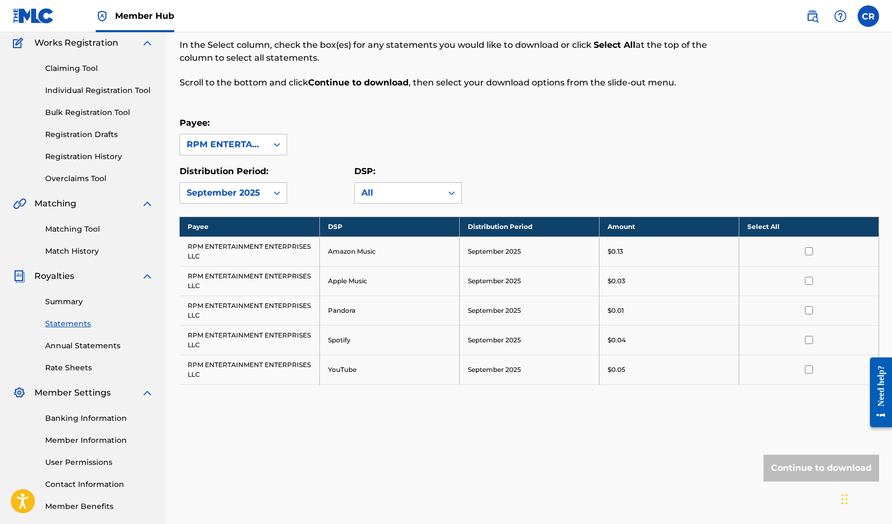
scroll to position [0, 0]
